Goal: Check status: Check status

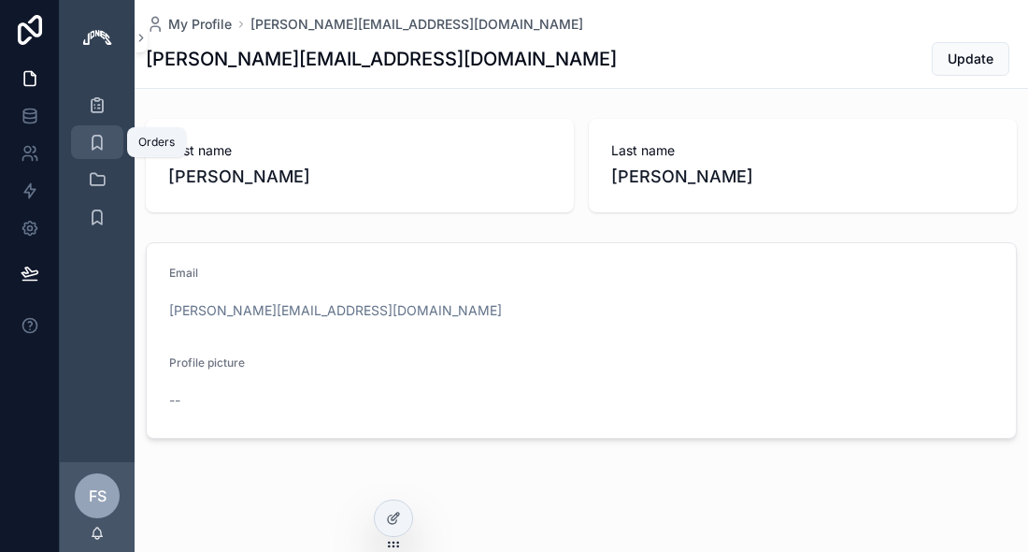
click at [94, 147] on icon "scrollable content" at bounding box center [97, 142] width 19 height 19
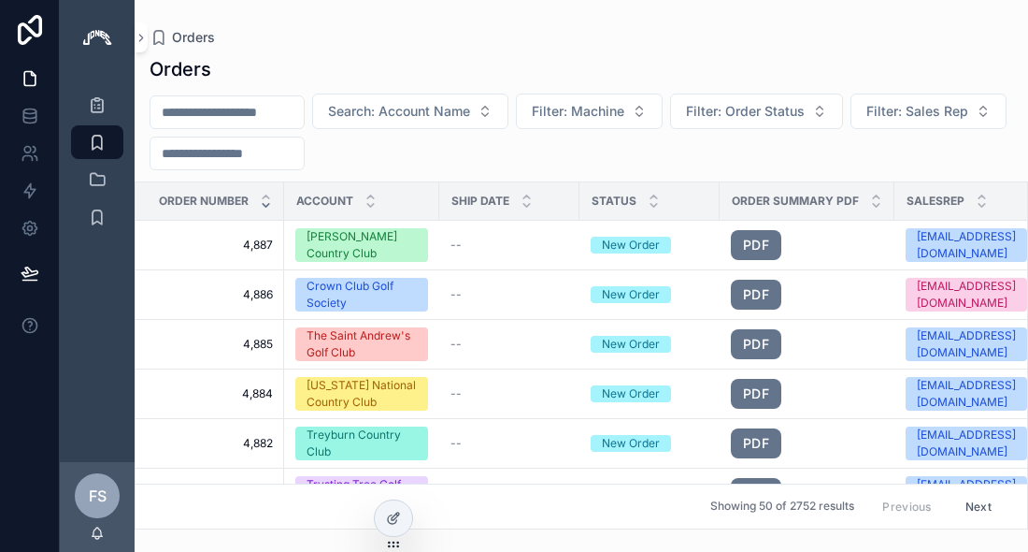
click at [249, 110] on input "scrollable content" at bounding box center [227, 112] width 153 height 26
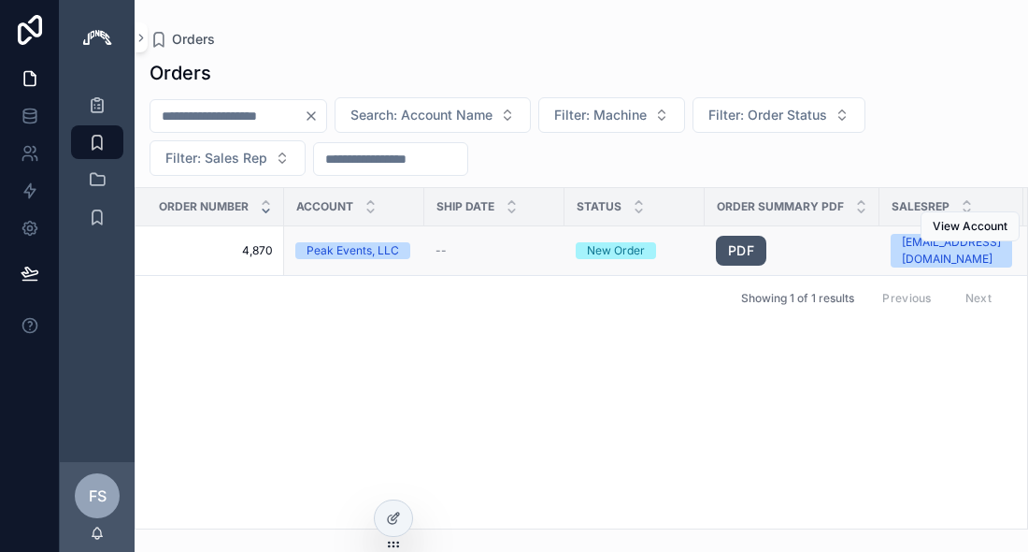
type input "****"
click at [740, 251] on link "PDF" at bounding box center [741, 251] width 50 height 30
